Goal: Register for event/course

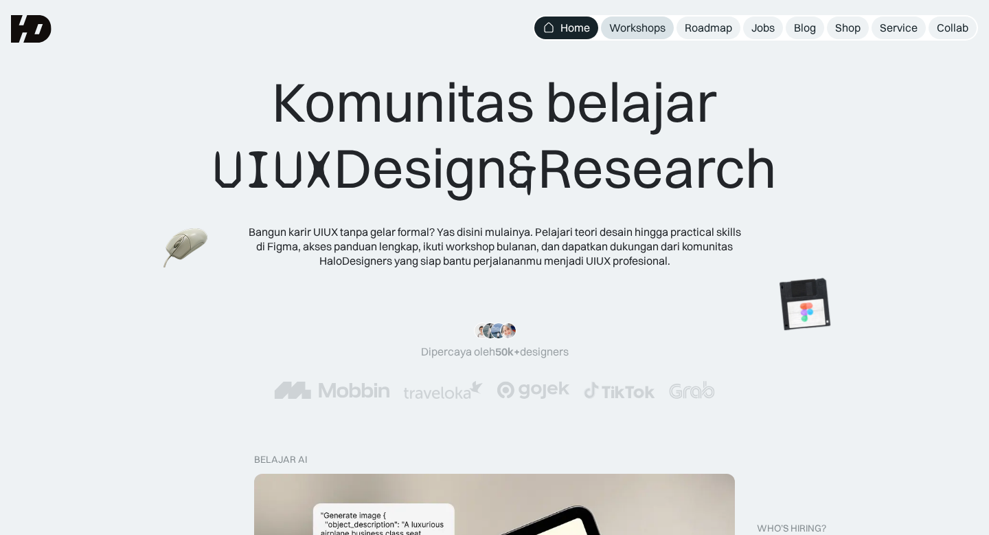
click at [638, 27] on div "Workshops" at bounding box center [637, 28] width 56 height 14
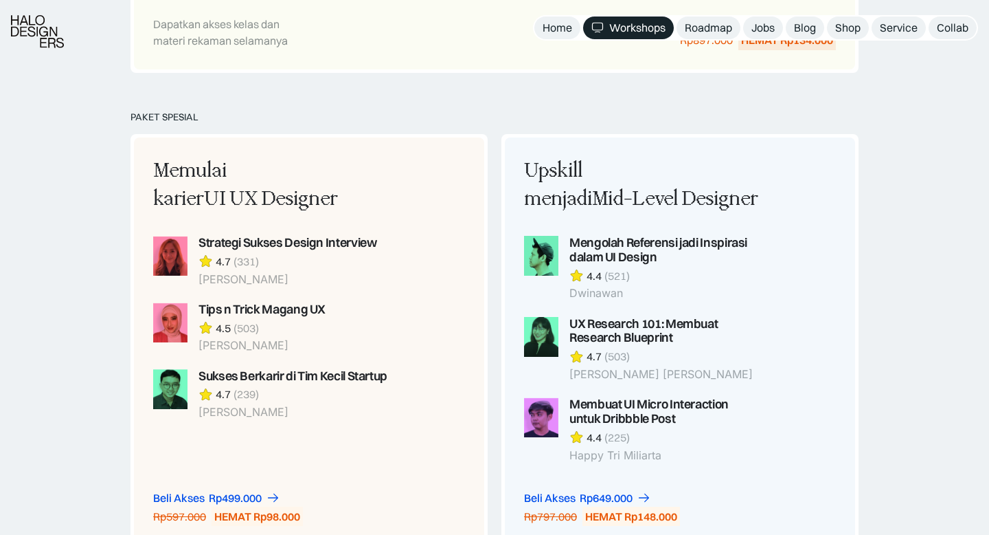
scroll to position [1104, 0]
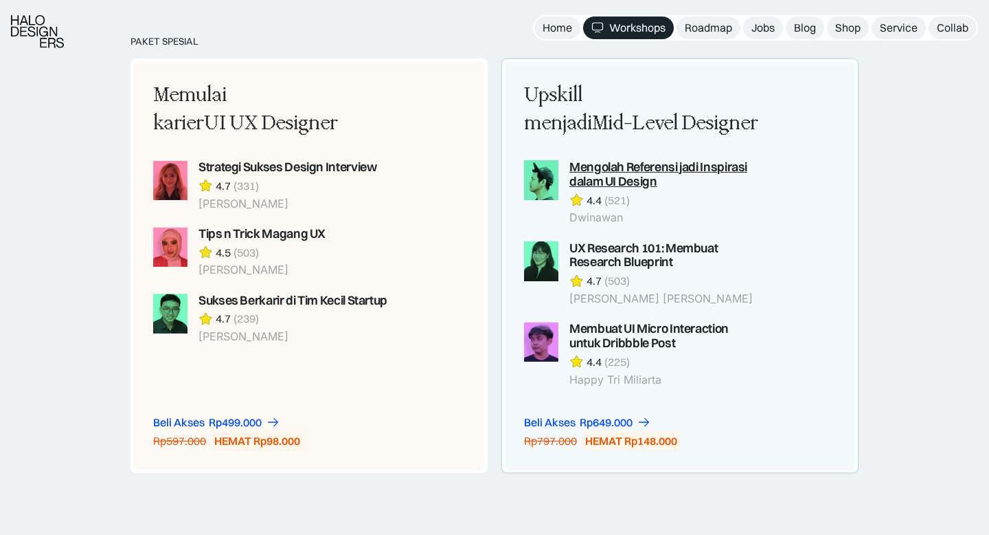
click at [603, 164] on div "Mengolah Referensi jadi Inspirasi dalam UI Design" at bounding box center [665, 174] width 191 height 29
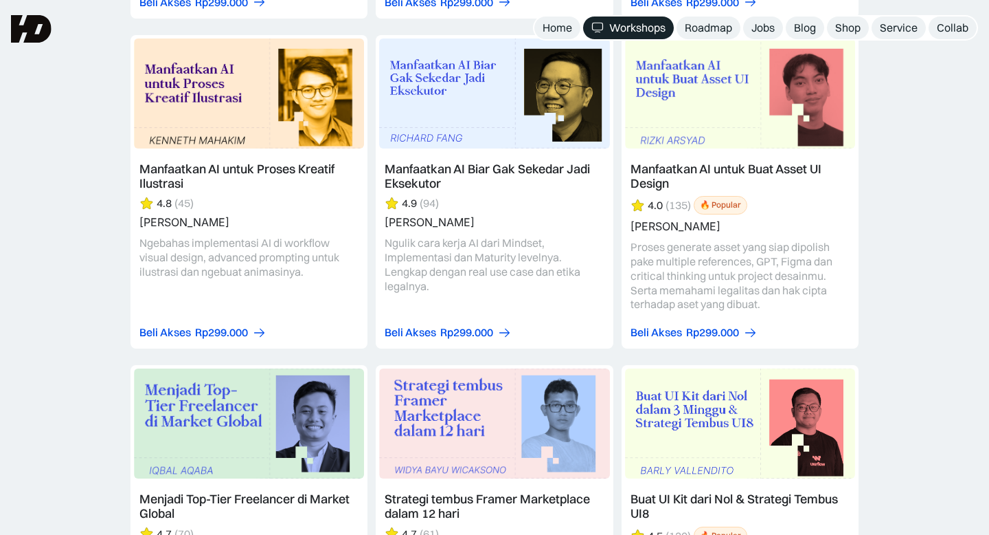
scroll to position [1913, 0]
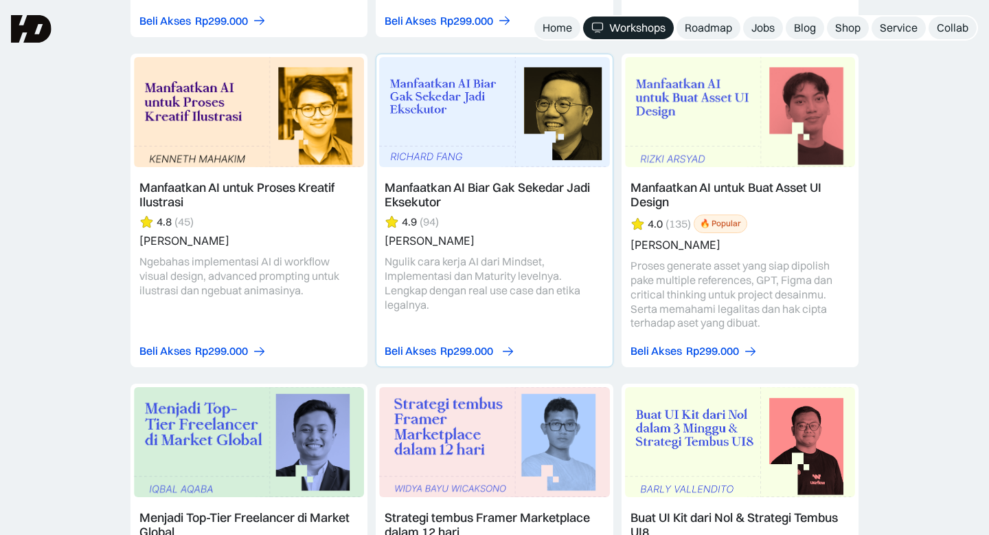
click at [464, 352] on div "Rp299.000" at bounding box center [466, 351] width 53 height 14
click at [440, 187] on link at bounding box center [494, 210] width 237 height 313
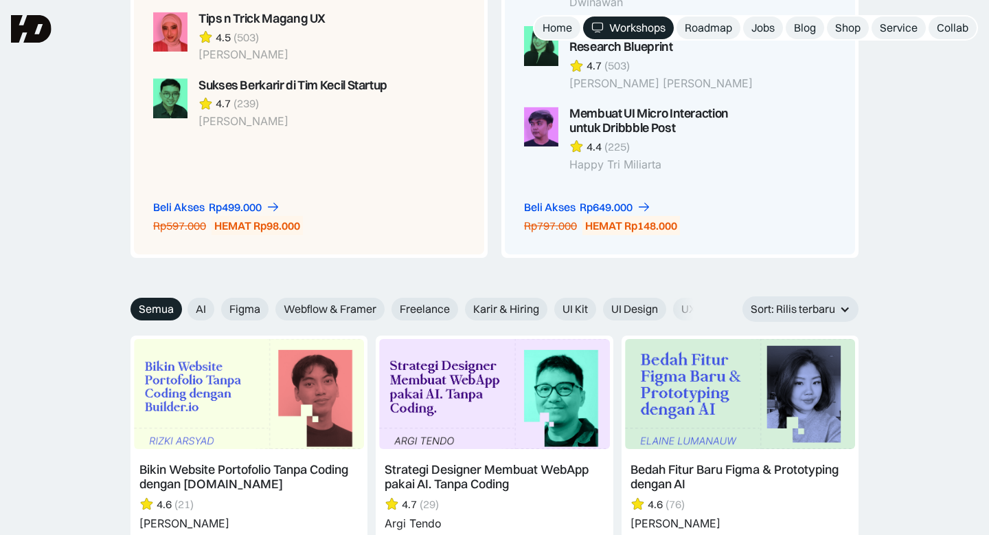
scroll to position [1316, 0]
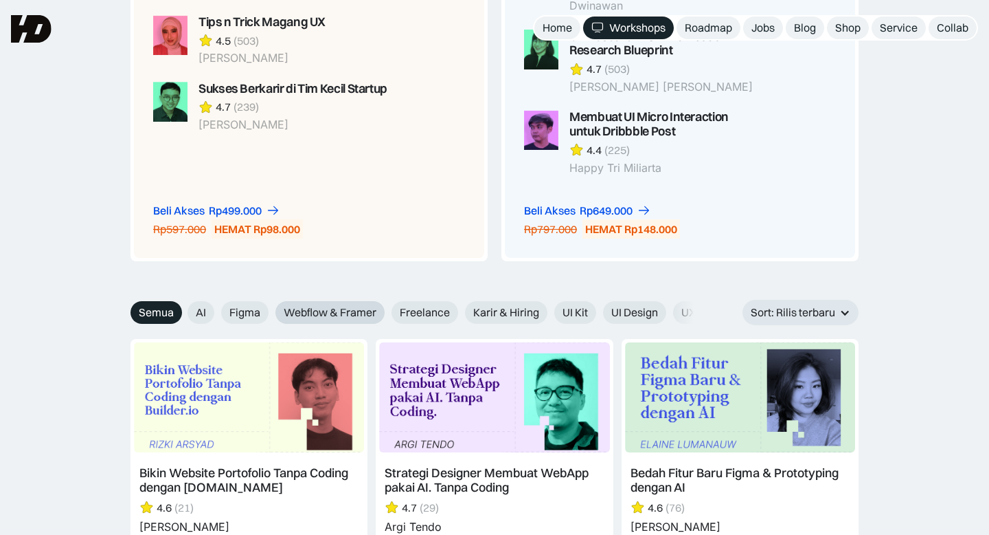
click at [311, 313] on span "Webflow & Framer" at bounding box center [330, 312] width 93 height 14
click at [271, 312] on input "Webflow & Framer" at bounding box center [266, 307] width 9 height 9
radio input "true"
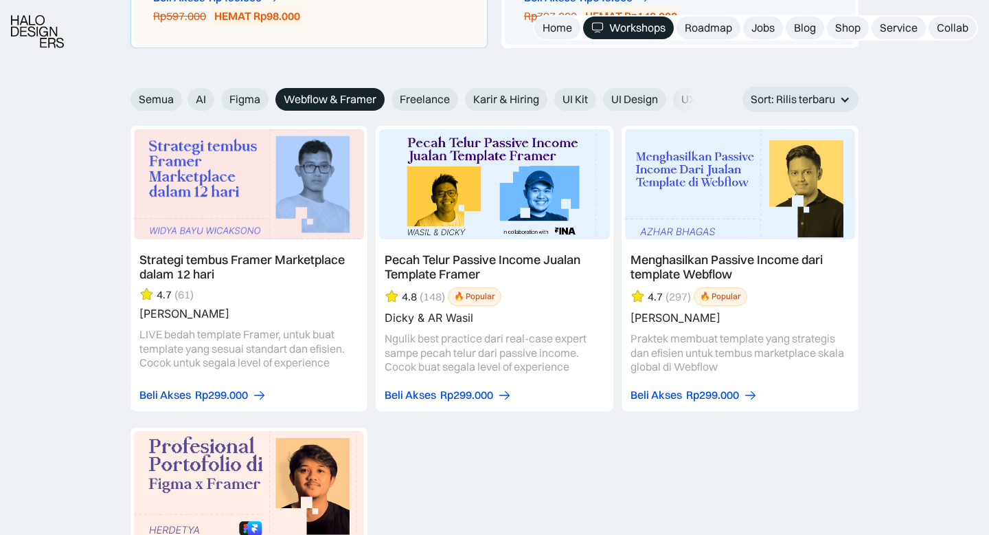
scroll to position [1544, 0]
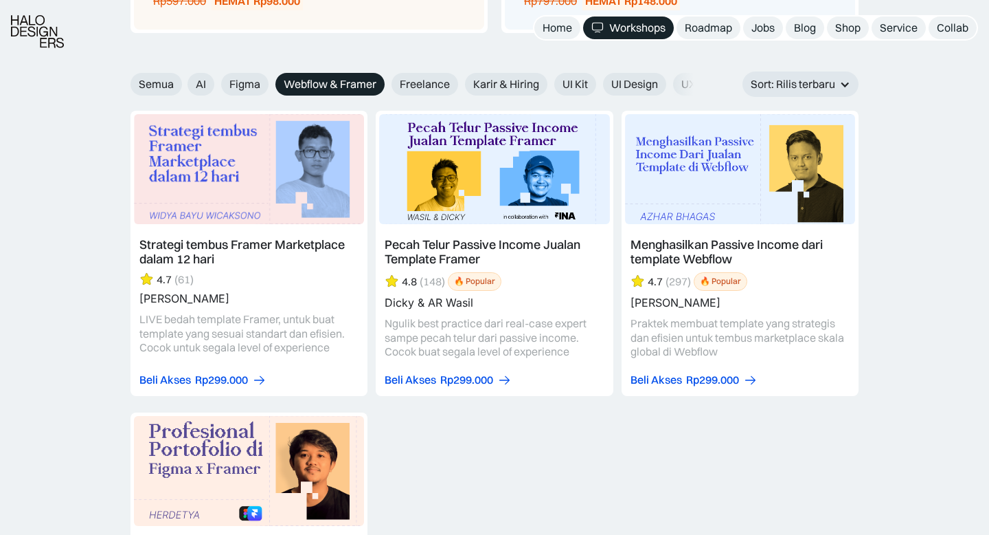
click at [221, 365] on link at bounding box center [249, 253] width 237 height 285
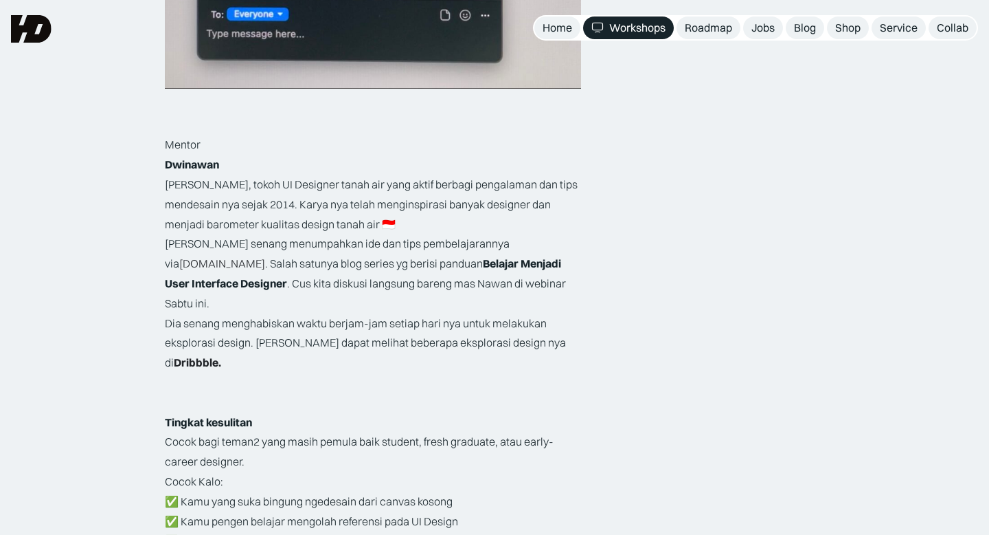
scroll to position [1900, 0]
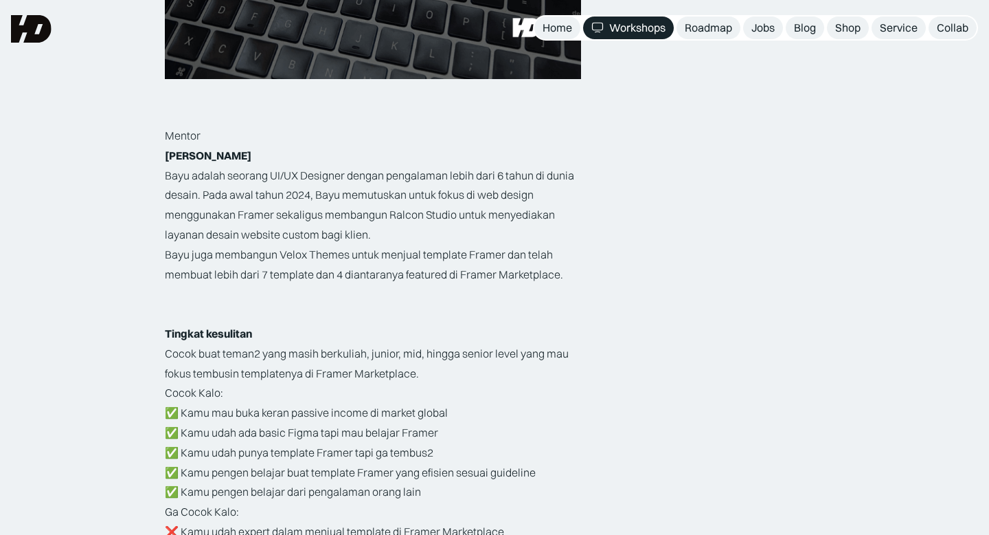
scroll to position [2076, 0]
